Goal: Transaction & Acquisition: Book appointment/travel/reservation

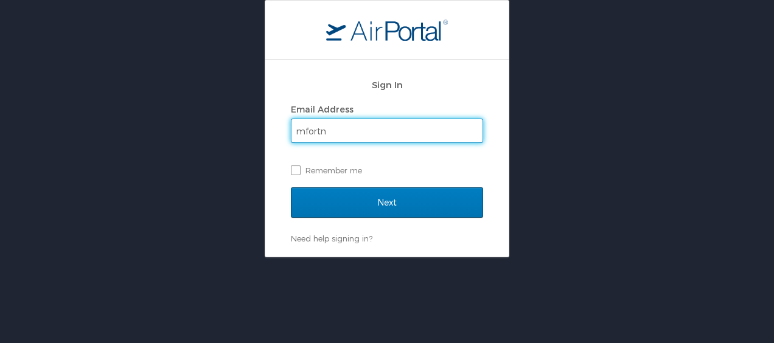
type input "[EMAIL_ADDRESS][DOMAIN_NAME]"
click at [293, 167] on label "Remember me" at bounding box center [387, 170] width 192 height 18
click at [293, 167] on input "Remember me" at bounding box center [295, 170] width 8 height 8
checkbox input "true"
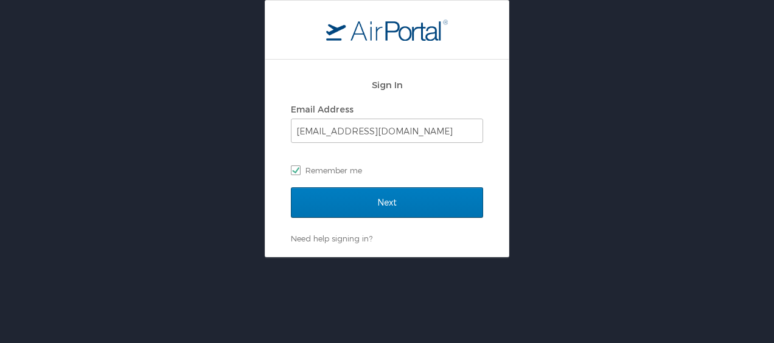
click at [380, 223] on div "Next" at bounding box center [387, 210] width 192 height 46
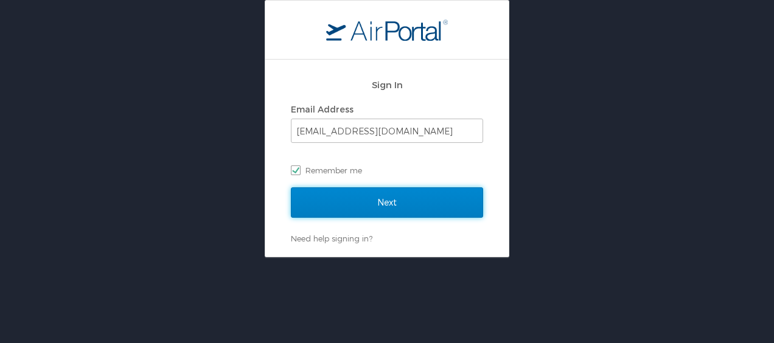
click at [374, 191] on input "Next" at bounding box center [387, 202] width 192 height 30
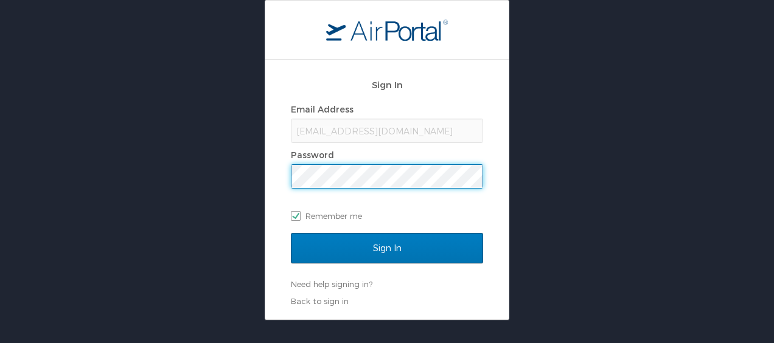
click at [354, 190] on div "Email Address mfortney@huc.edu Password Remember me" at bounding box center [387, 162] width 192 height 125
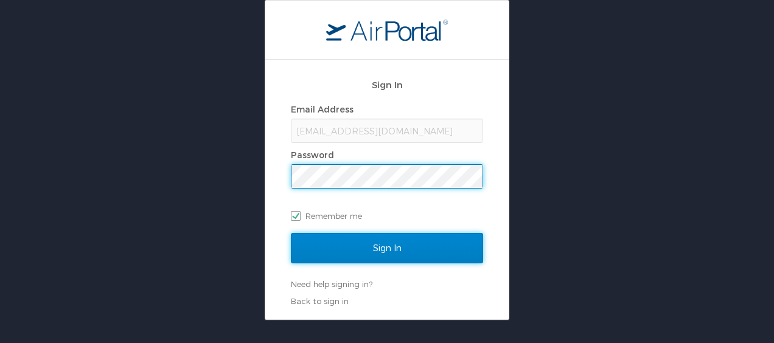
click at [356, 250] on input "Sign In" at bounding box center [387, 248] width 192 height 30
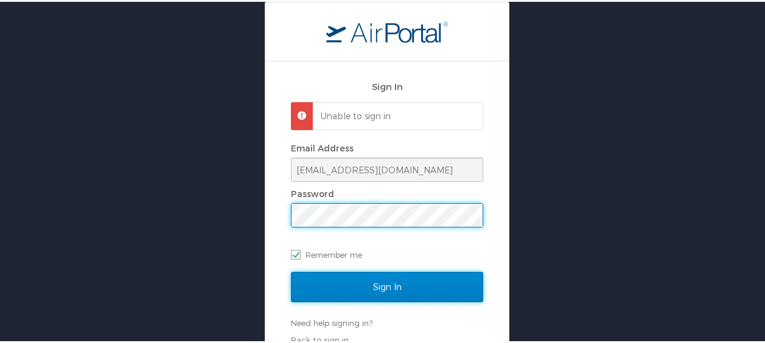
click at [388, 276] on input "Sign In" at bounding box center [387, 285] width 192 height 30
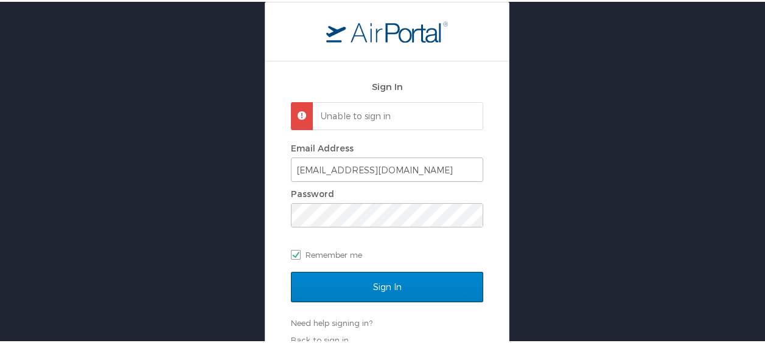
scroll to position [13, 0]
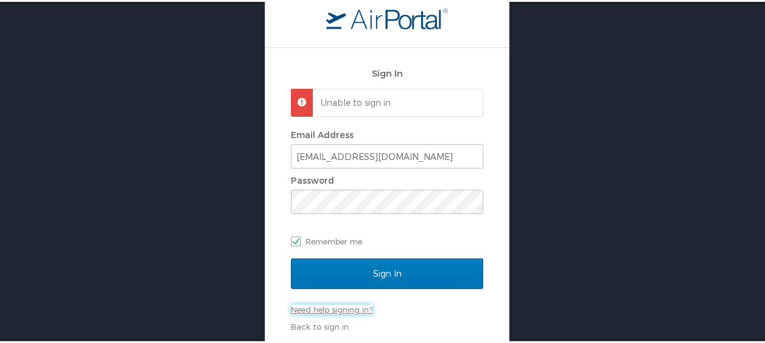
click at [321, 307] on link "Need help signing in?" at bounding box center [332, 308] width 82 height 10
click at [345, 295] on div "Sign In" at bounding box center [387, 280] width 192 height 46
click at [343, 314] on div "Need help signing in? Forgot password? Help" at bounding box center [387, 329] width 192 height 52
click at [343, 310] on link "Need help signing in?" at bounding box center [332, 308] width 82 height 10
click at [344, 304] on link "Need help signing in?" at bounding box center [332, 308] width 82 height 10
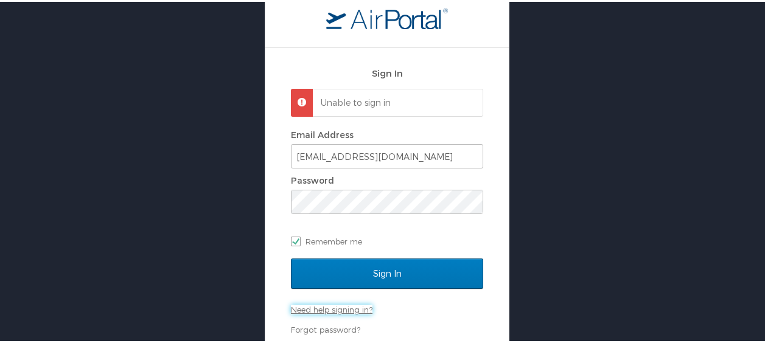
scroll to position [54, 0]
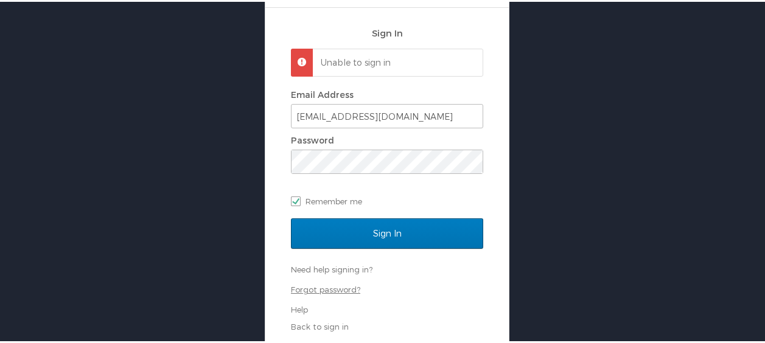
click at [329, 289] on link "Forgot password?" at bounding box center [325, 288] width 69 height 10
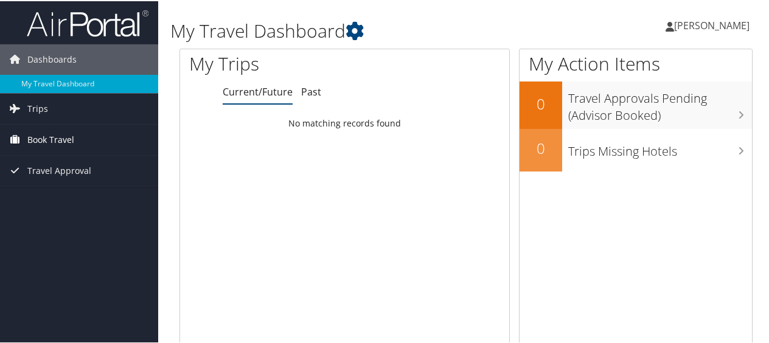
click at [76, 141] on link "Book Travel" at bounding box center [79, 139] width 158 height 30
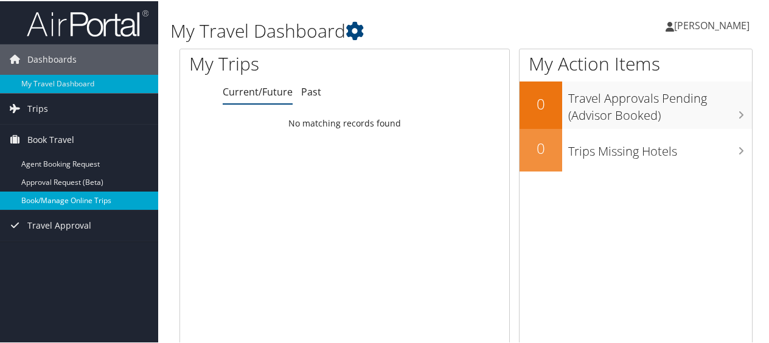
click at [70, 198] on link "Book/Manage Online Trips" at bounding box center [79, 200] width 158 height 18
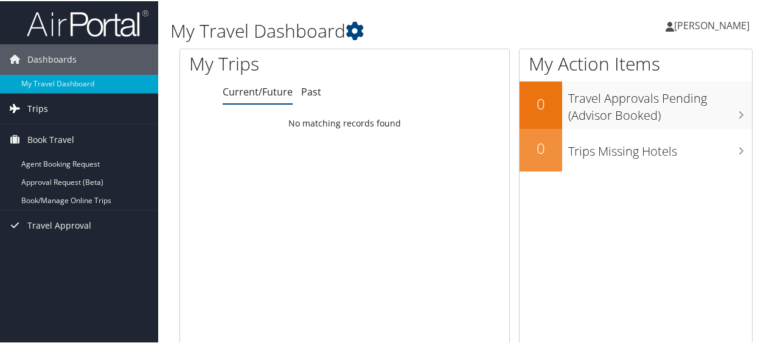
click at [69, 114] on link "Trips" at bounding box center [79, 108] width 158 height 30
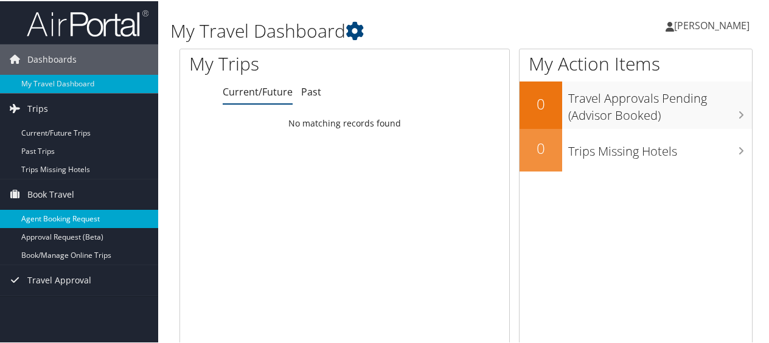
click at [61, 221] on link "Agent Booking Request" at bounding box center [79, 218] width 158 height 18
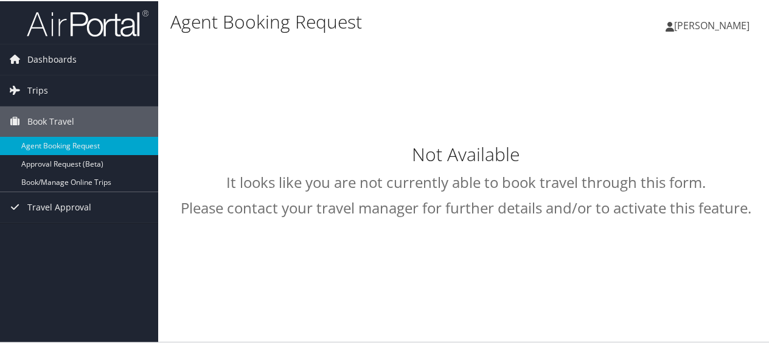
select select "[DOMAIN_NAME][EMAIL_ADDRESS][DOMAIN_NAME]"
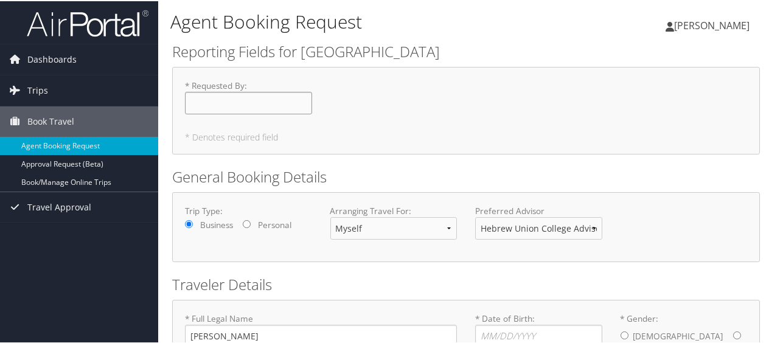
click at [242, 91] on input "* Requested By : Required" at bounding box center [248, 102] width 127 height 23
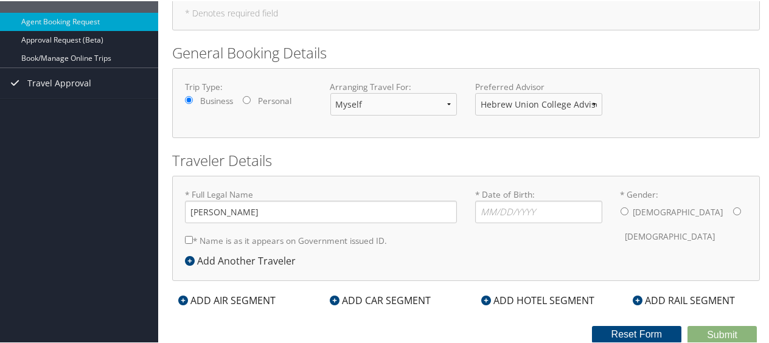
scroll to position [113, 0]
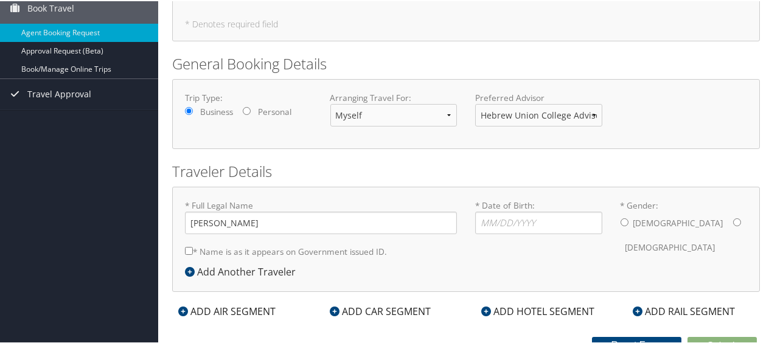
type input "[PERSON_NAME]"
click at [517, 109] on select "Hebrew Union College Advisor Team" at bounding box center [538, 114] width 127 height 23
click at [475, 103] on select "Hebrew Union College Advisor Team" at bounding box center [538, 114] width 127 height 23
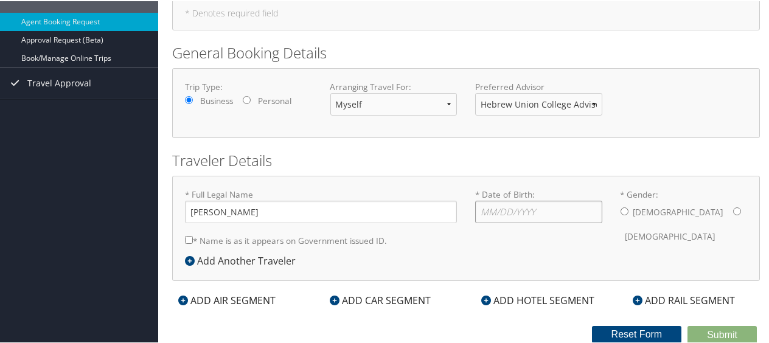
click at [499, 207] on input "* Date of Birth: Invalid Date" at bounding box center [538, 211] width 127 height 23
click at [240, 212] on input "[PERSON_NAME]" at bounding box center [321, 211] width 272 height 23
type input "[PERSON_NAME]"
click at [483, 213] on input "* Date of Birth: Invalid Date" at bounding box center [538, 211] width 127 height 23
type input "[DATE]"
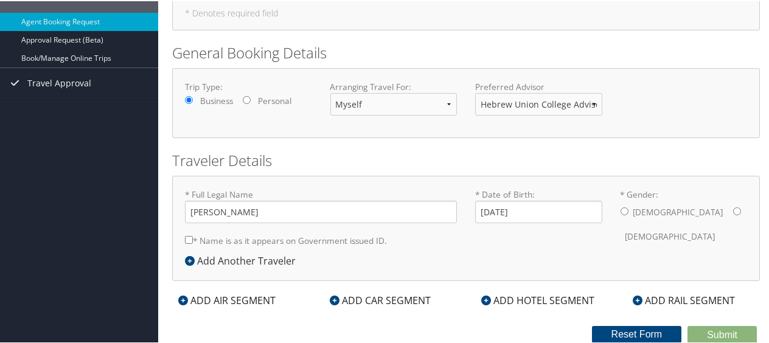
click at [667, 206] on div "[DEMOGRAPHIC_DATA] [DEMOGRAPHIC_DATA]" at bounding box center [684, 223] width 127 height 47
click at [734, 208] on input "* Gender: [DEMOGRAPHIC_DATA] [DEMOGRAPHIC_DATA]" at bounding box center [738, 210] width 8 height 8
radio input "true"
click at [187, 245] on label "* Name is as it appears on Government issued ID." at bounding box center [286, 239] width 202 height 23
click at [187, 243] on input "* Name is as it appears on Government issued ID." at bounding box center [189, 239] width 8 height 8
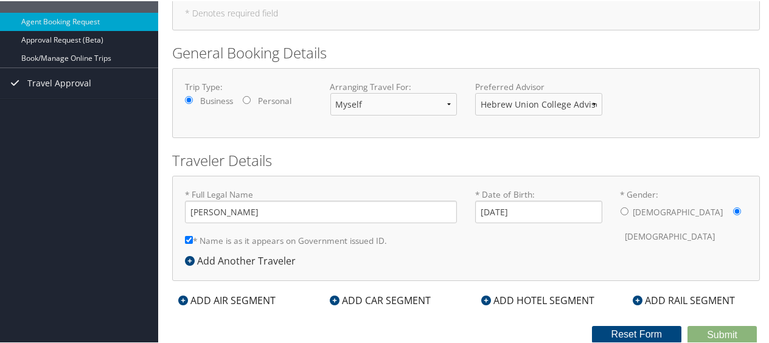
click at [188, 239] on input "* Name is as it appears on Government issued ID." at bounding box center [189, 239] width 8 height 8
checkbox input "true"
click at [222, 303] on div "ADD AIR SEGMENT" at bounding box center [227, 299] width 110 height 15
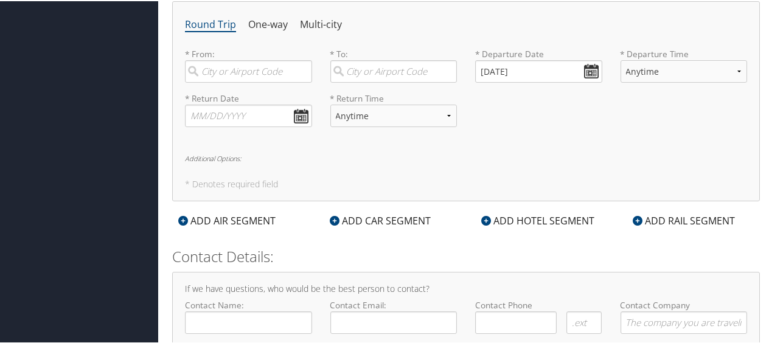
scroll to position [444, 0]
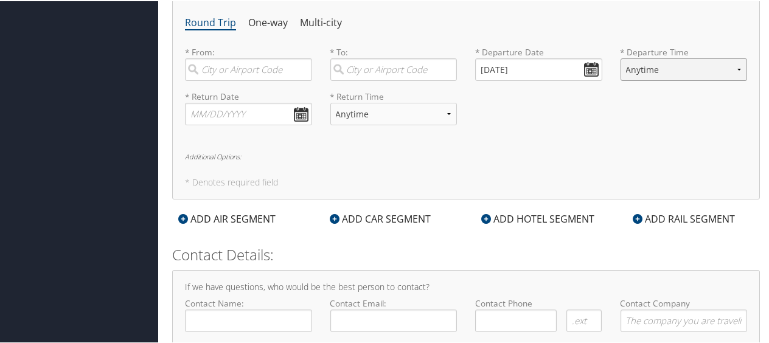
click at [643, 74] on select "Anytime Early Morning (5AM-7AM) Morning (7AM-12PM) Afternoon (12PM-5PM) Evening…" at bounding box center [684, 68] width 127 height 23
select select "7AM-12PM"
click at [621, 57] on select "Anytime Early Morning (5AM-7AM) Morning (7AM-12PM) Afternoon (12PM-5PM) Evening…" at bounding box center [684, 68] width 127 height 23
click at [659, 70] on select "Anytime Early Morning (5AM-7AM) Morning (7AM-12PM) Afternoon (12PM-5PM) Evening…" at bounding box center [684, 68] width 127 height 23
click at [553, 149] on div "Round Trip One-way Multi-city * From: Required * To: Required * Departure Date …" at bounding box center [466, 98] width 588 height 200
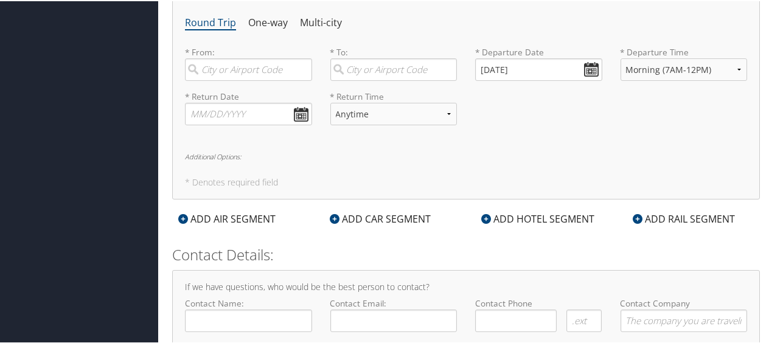
click at [553, 149] on div "Round Trip One-way Multi-city * From: Required * To: Required * Departure Date …" at bounding box center [466, 98] width 588 height 200
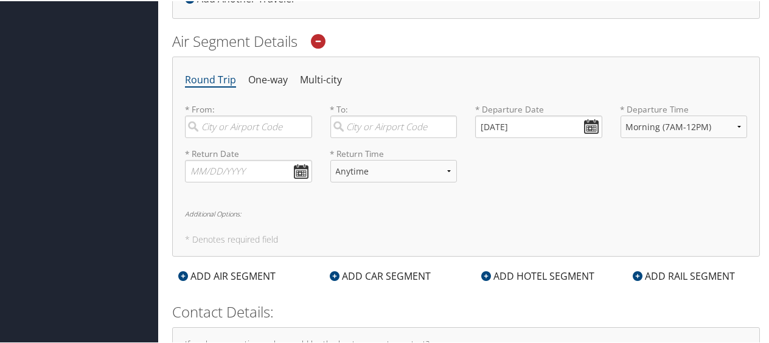
scroll to position [387, 0]
click at [390, 128] on input "search" at bounding box center [394, 125] width 127 height 23
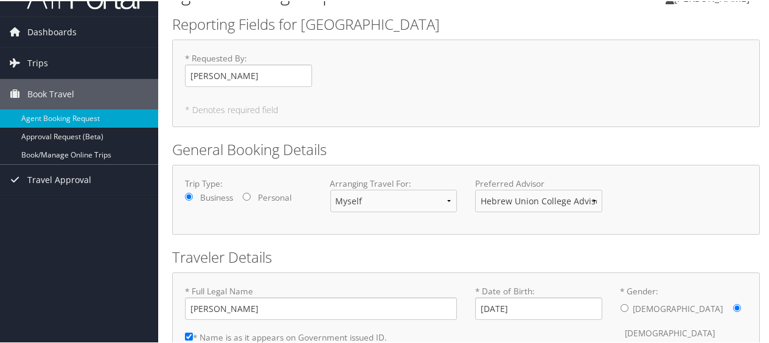
scroll to position [29, 0]
